Goal: Task Accomplishment & Management: Manage account settings

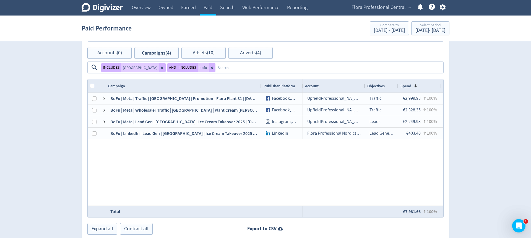
scroll to position [0, 439]
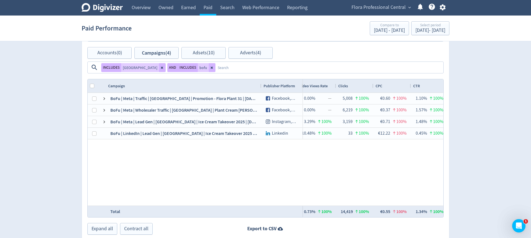
click at [401, 4] on span "Flora Professional Central" at bounding box center [379, 7] width 54 height 9
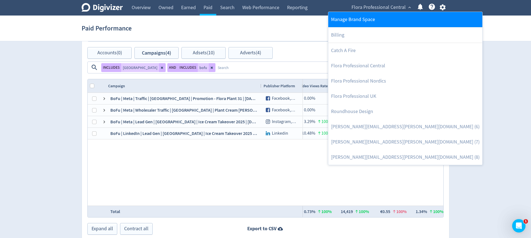
click at [351, 19] on link "Manage Brand Space" at bounding box center [405, 19] width 154 height 15
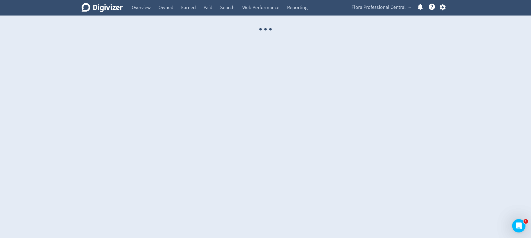
select select "USER"
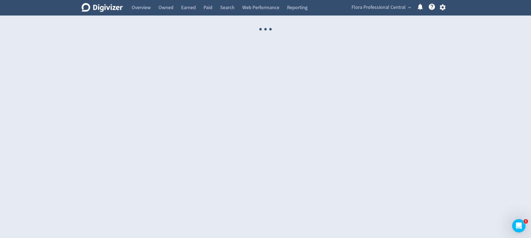
select select "USER"
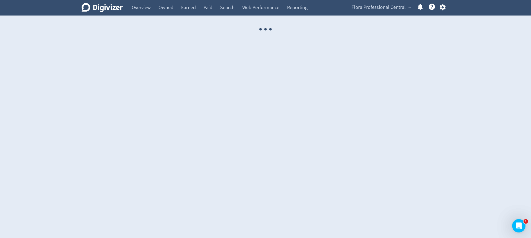
select select "USER"
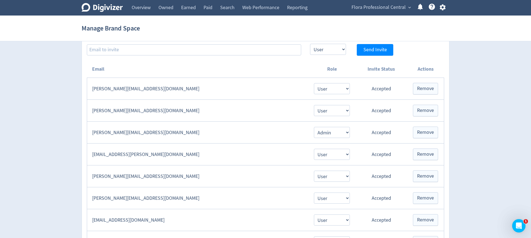
click at [279, 91] on td "[PERSON_NAME][EMAIL_ADDRESS][DOMAIN_NAME]" at bounding box center [197, 89] width 221 height 22
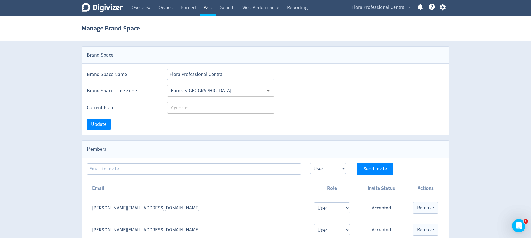
click at [207, 10] on link "Paid" at bounding box center [208, 7] width 17 height 15
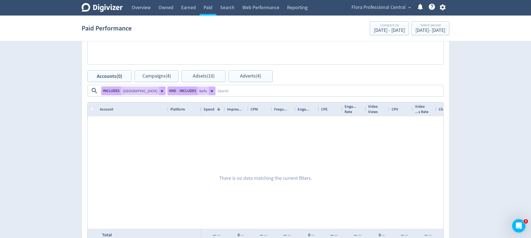
scroll to position [258, 0]
click at [166, 87] on button at bounding box center [162, 91] width 7 height 9
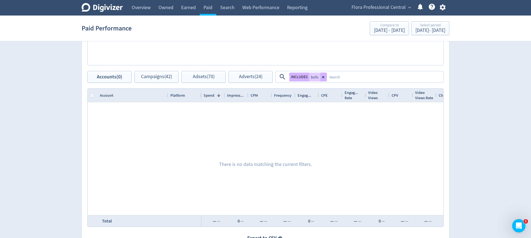
click at [324, 78] on icon at bounding box center [323, 76] width 3 height 3
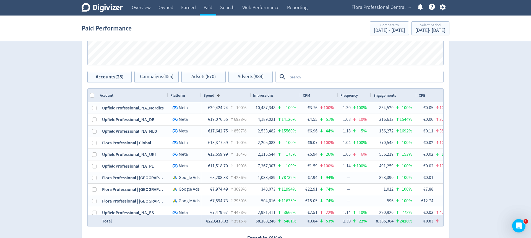
click at [326, 76] on textarea at bounding box center [365, 77] width 155 height 10
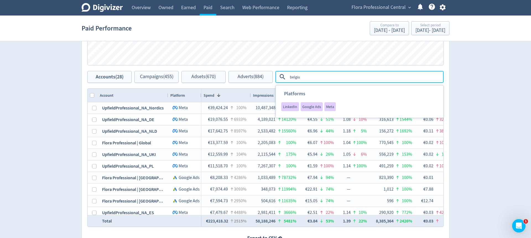
type textarea "[GEOGRAPHIC_DATA]"
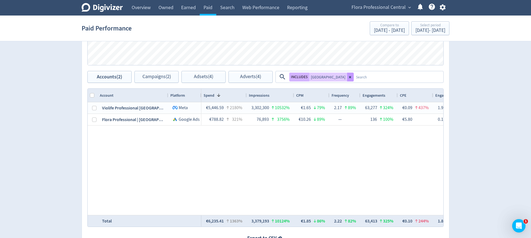
click at [347, 79] on button at bounding box center [350, 76] width 7 height 9
click at [354, 76] on textarea at bounding box center [398, 77] width 89 height 10
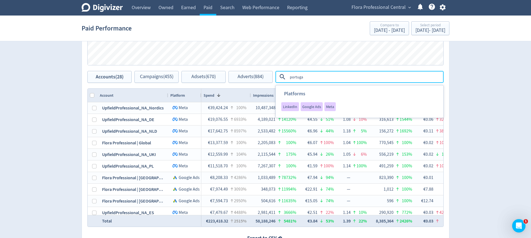
type textarea "[GEOGRAPHIC_DATA]"
